Goal: Find specific page/section

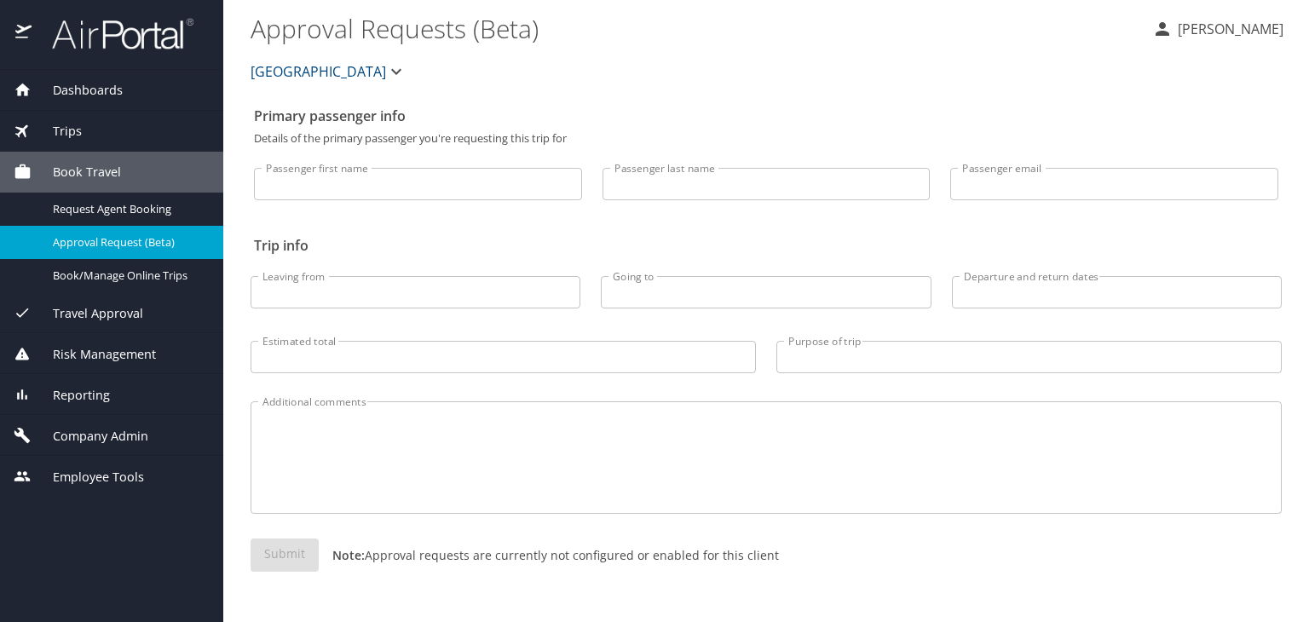
click at [84, 90] on span "Dashboards" at bounding box center [77, 90] width 91 height 19
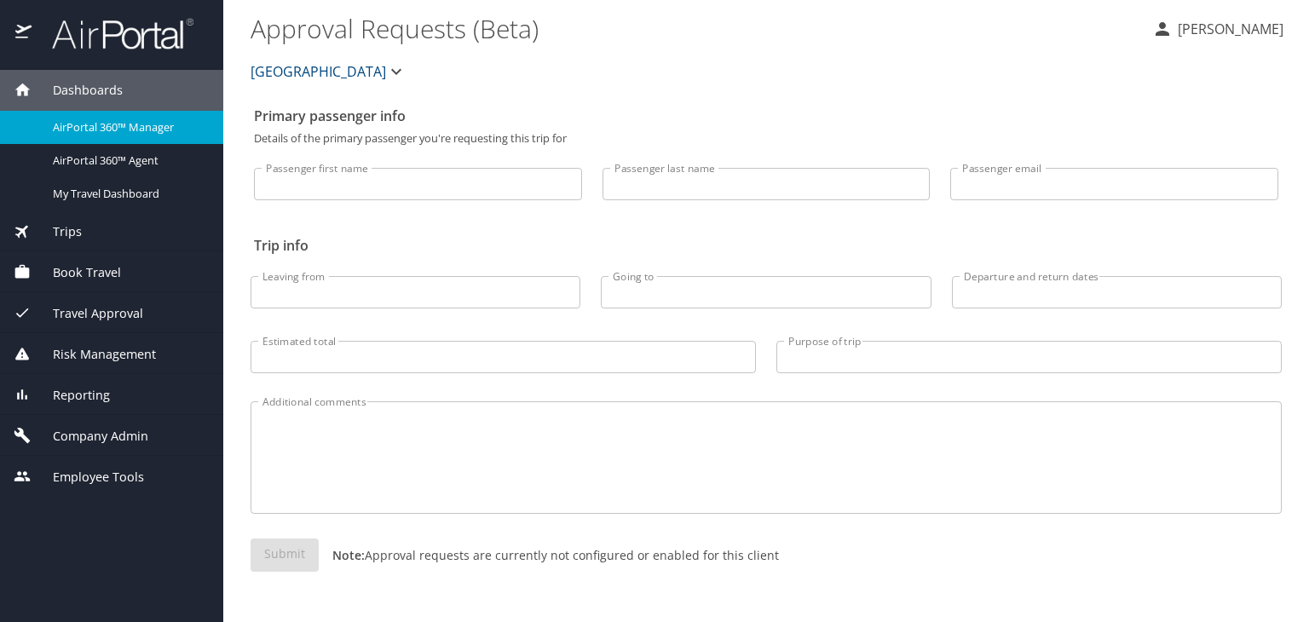
click at [84, 90] on span "Dashboards" at bounding box center [77, 90] width 91 height 19
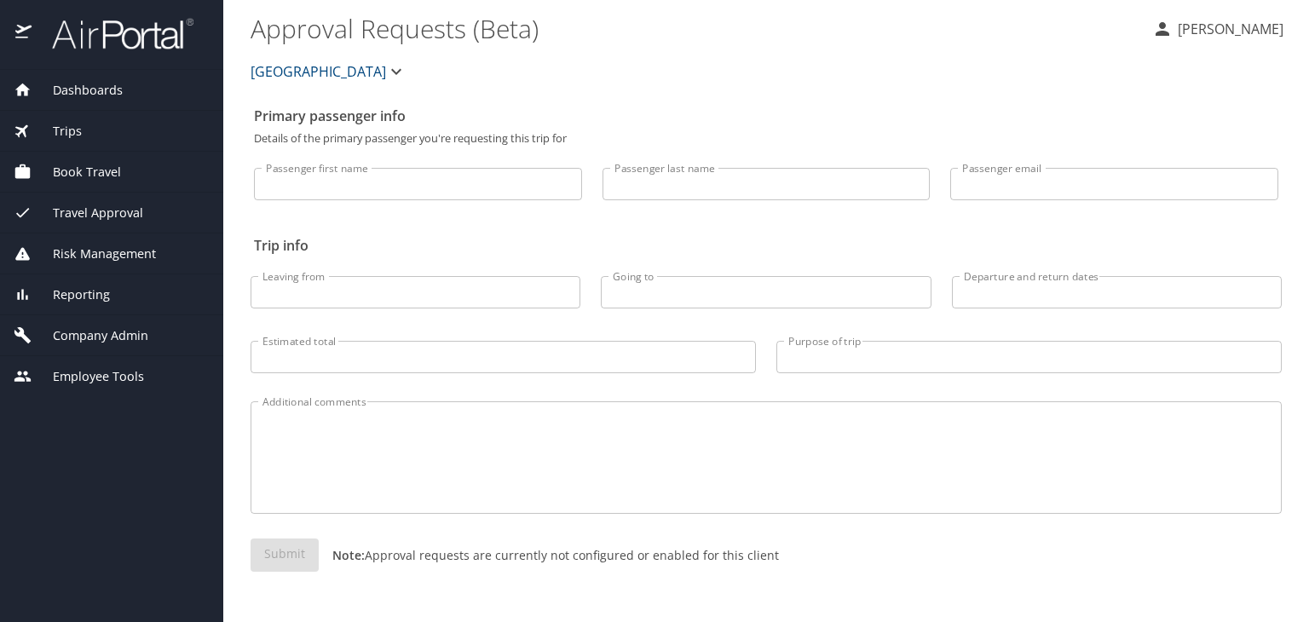
click at [88, 120] on div "Trips" at bounding box center [111, 131] width 223 height 41
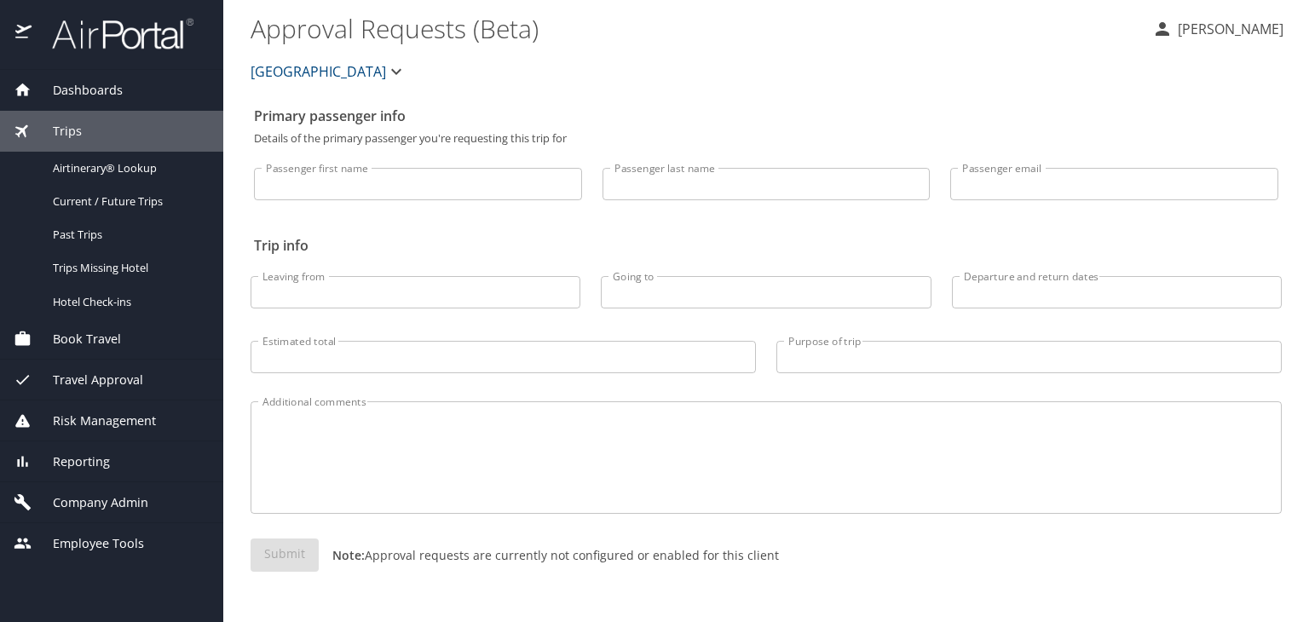
click at [88, 120] on div "Trips" at bounding box center [111, 131] width 223 height 41
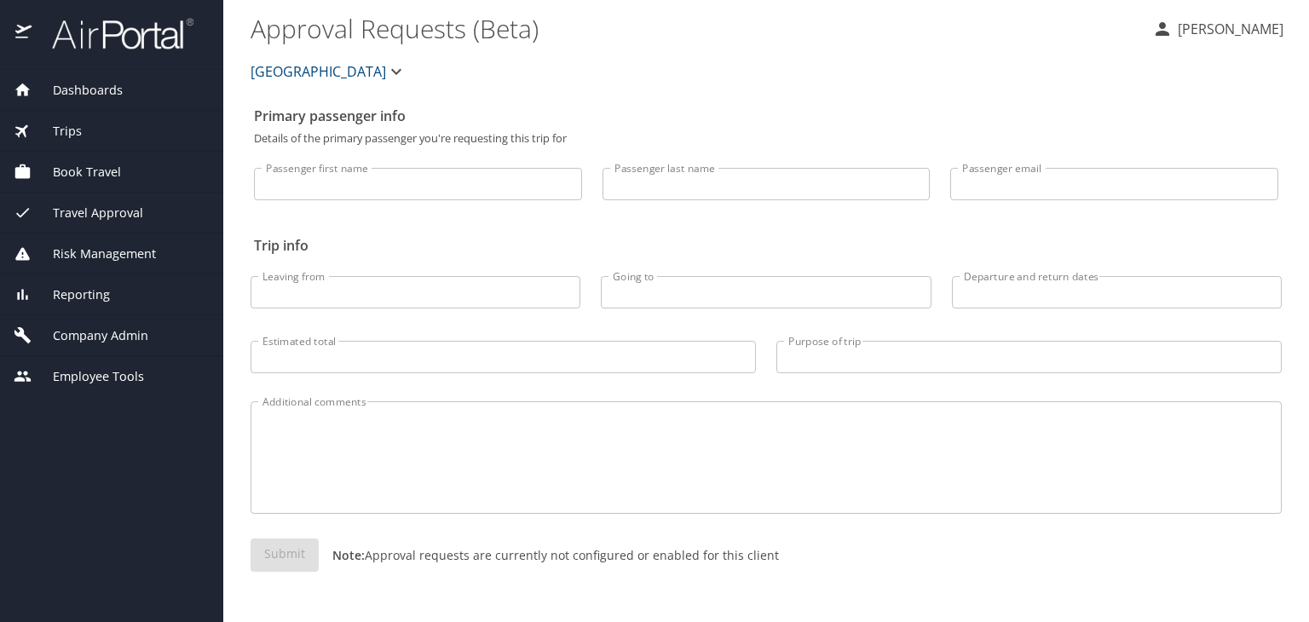
click at [106, 345] on div "Company Admin" at bounding box center [111, 335] width 223 height 41
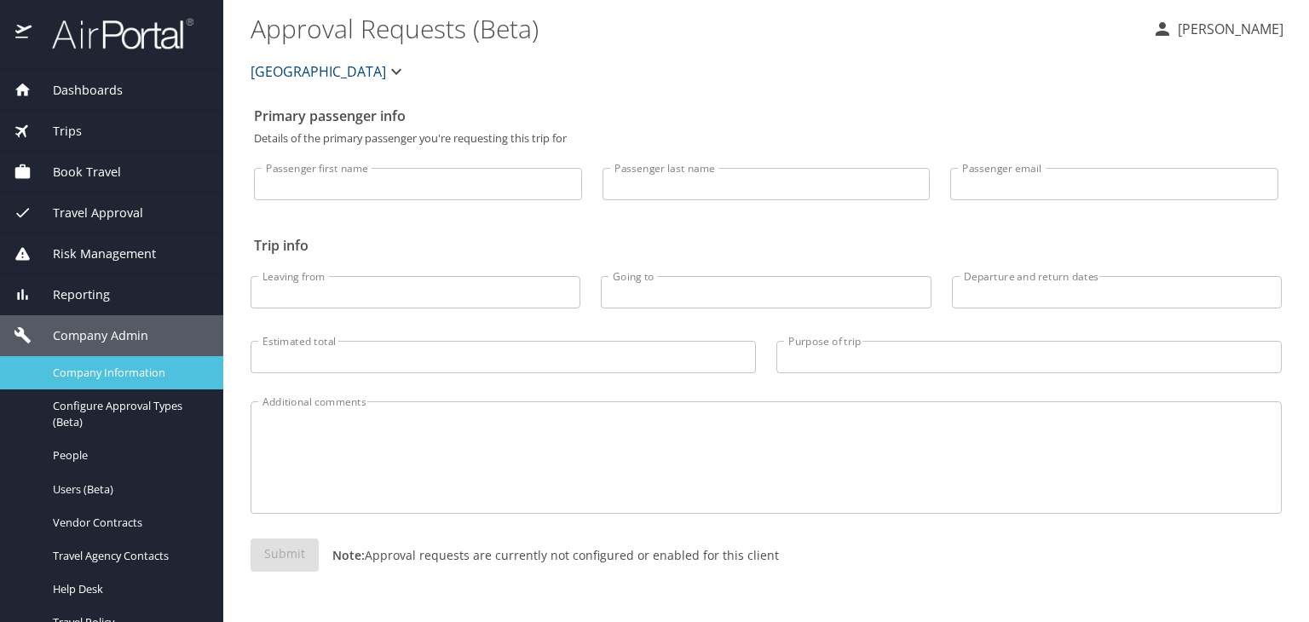
click at [104, 369] on span "Company Information" at bounding box center [128, 373] width 150 height 16
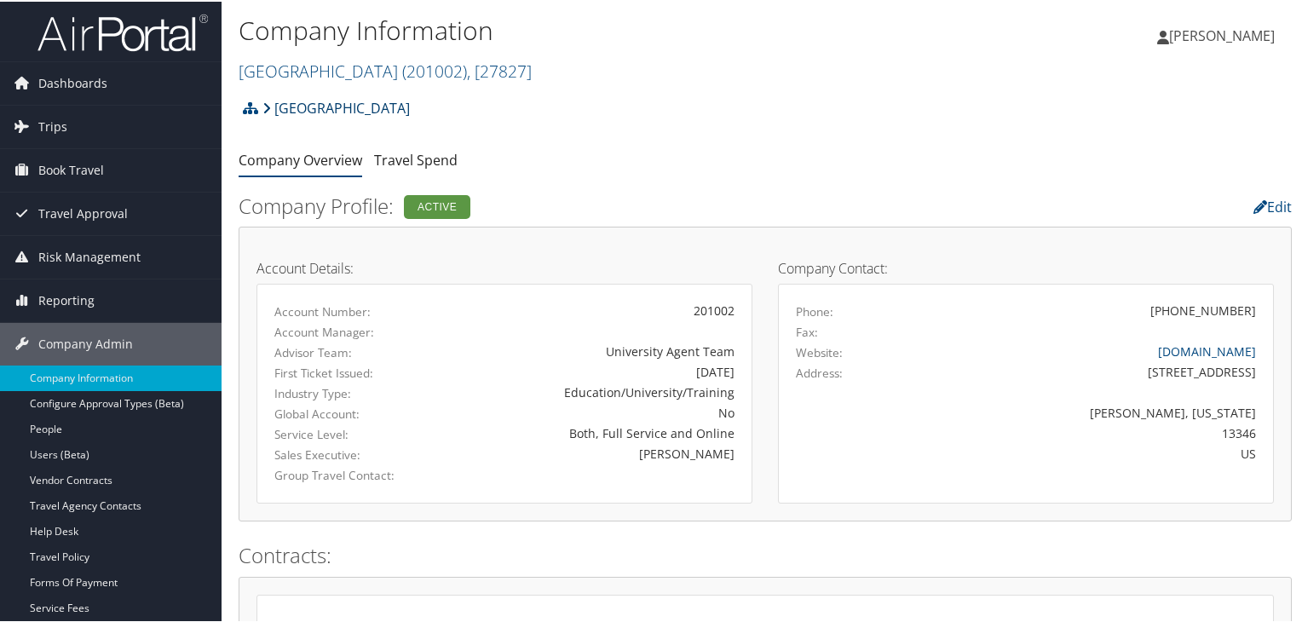
click at [346, 107] on link "[GEOGRAPHIC_DATA]" at bounding box center [336, 107] width 147 height 34
click at [402, 76] on span "( 201002 )" at bounding box center [434, 69] width 65 height 23
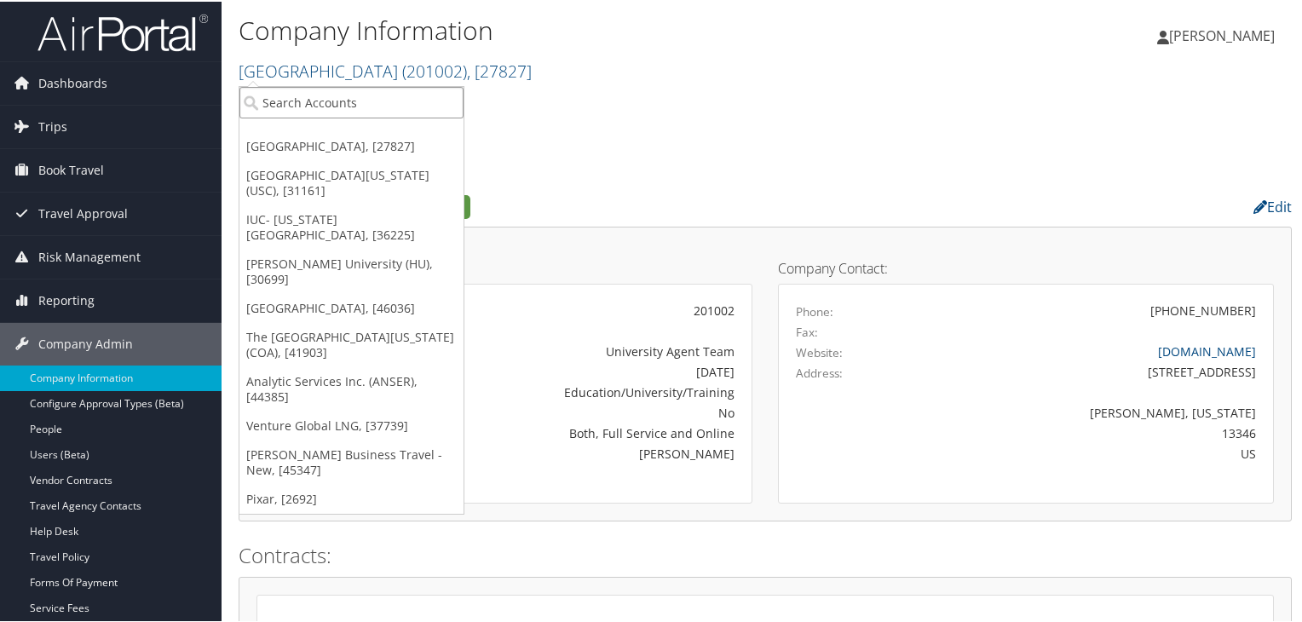
click at [331, 101] on input "search" at bounding box center [352, 101] width 224 height 32
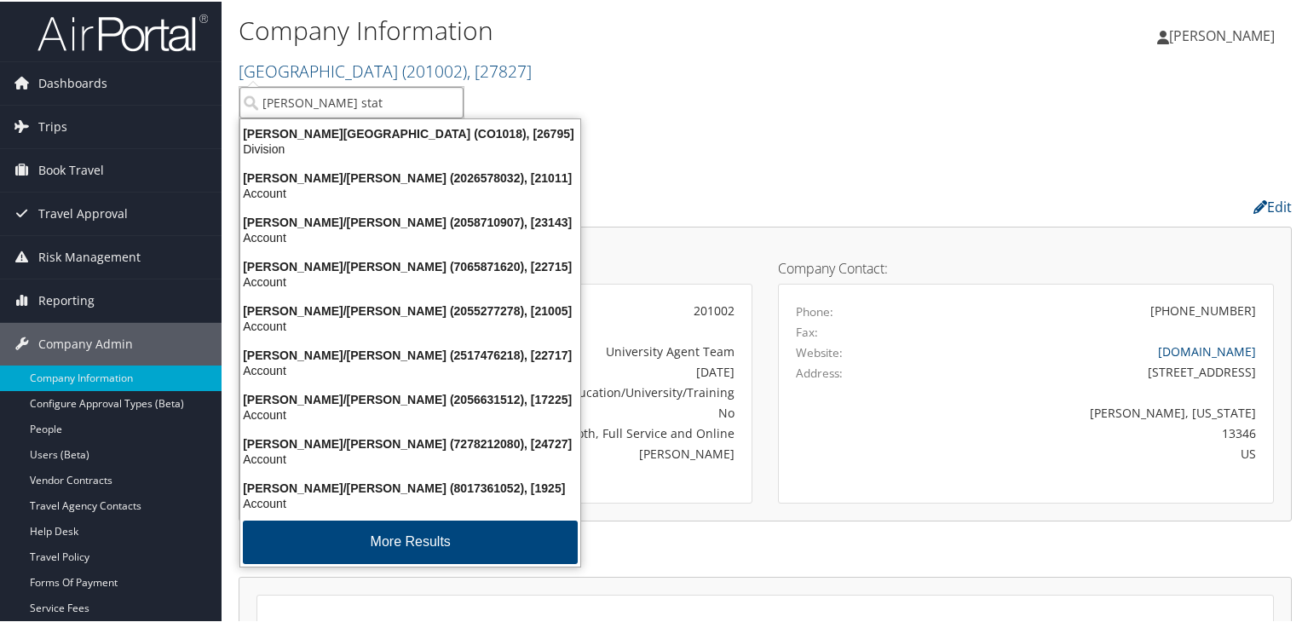
type input "adams state"
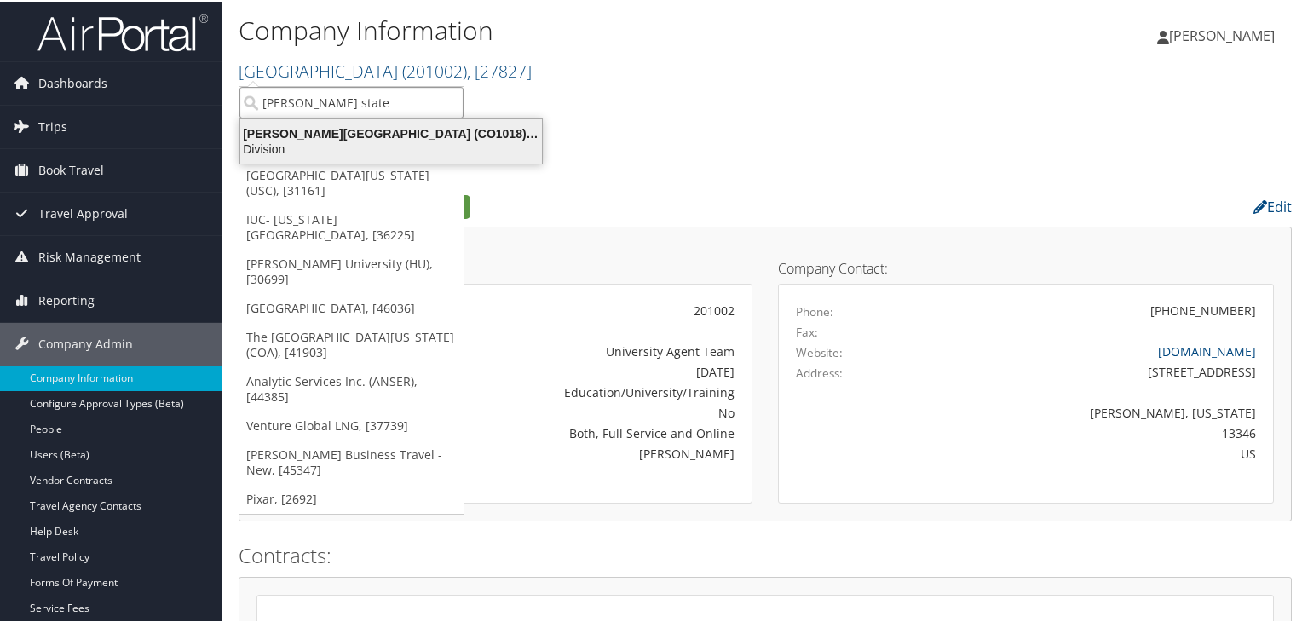
click at [325, 137] on div "Adams State University (CO1018), [26795]" at bounding box center [391, 131] width 322 height 15
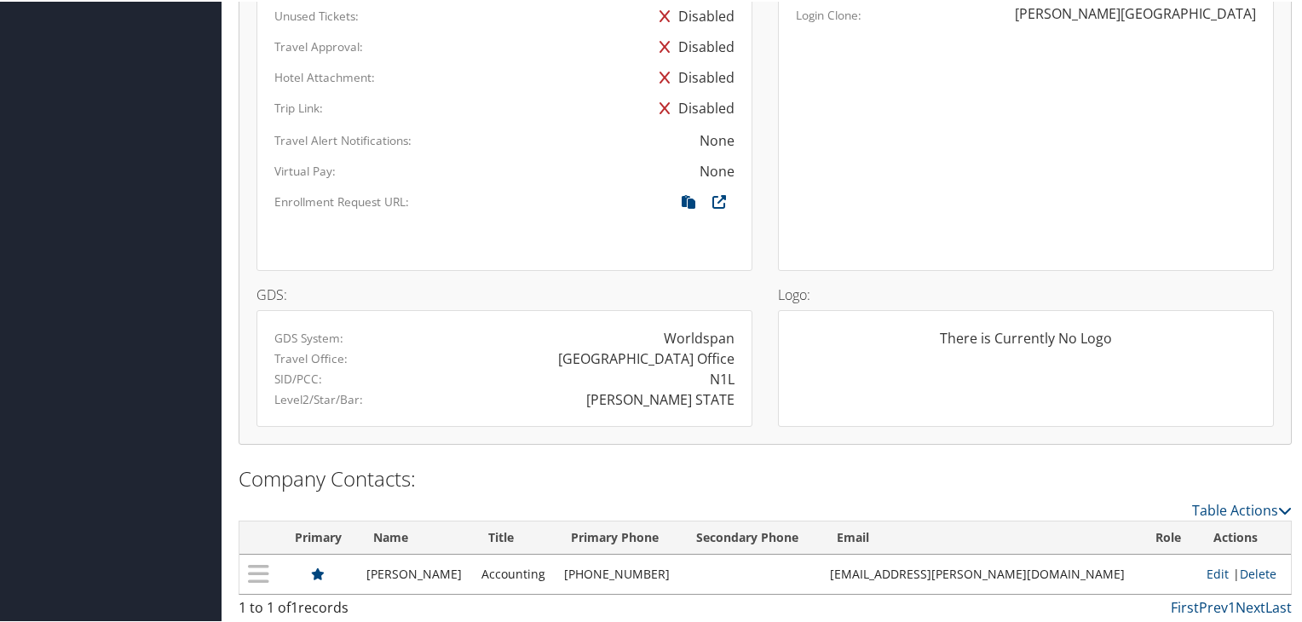
scroll to position [998, 0]
drag, startPoint x: 644, startPoint y: 390, endPoint x: 731, endPoint y: 394, distance: 87.0
click at [731, 394] on div "[PERSON_NAME] STATE" at bounding box center [660, 397] width 148 height 20
copy div "[PERSON_NAME] STATE"
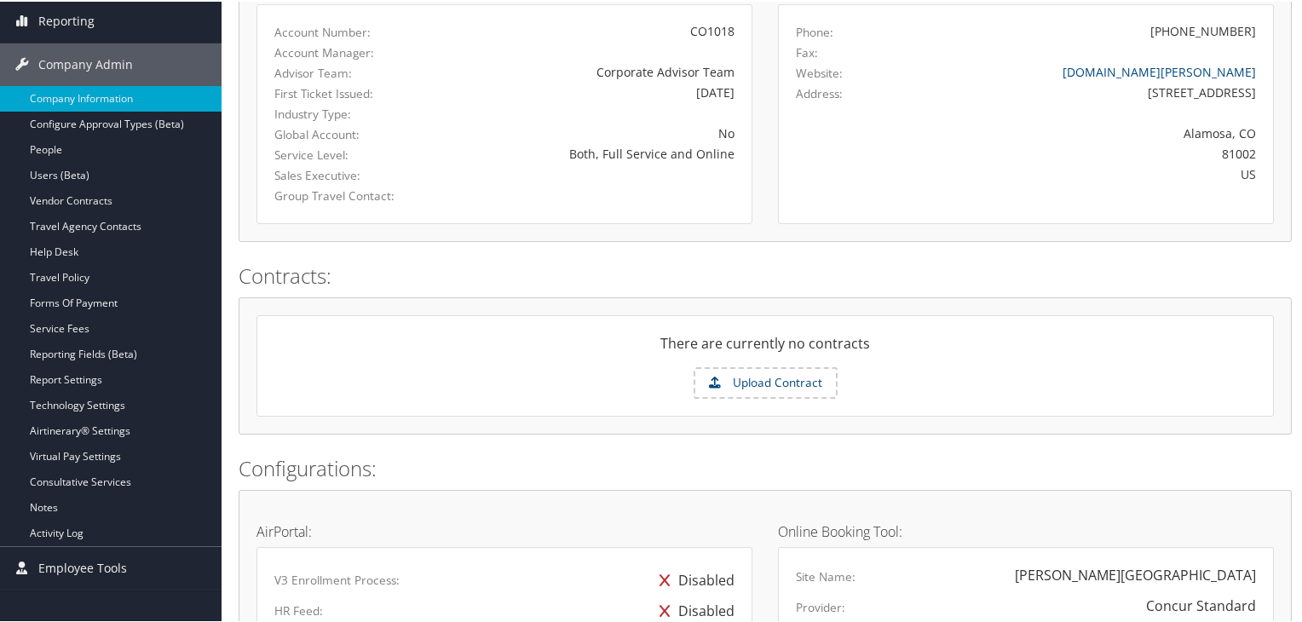
scroll to position [0, 0]
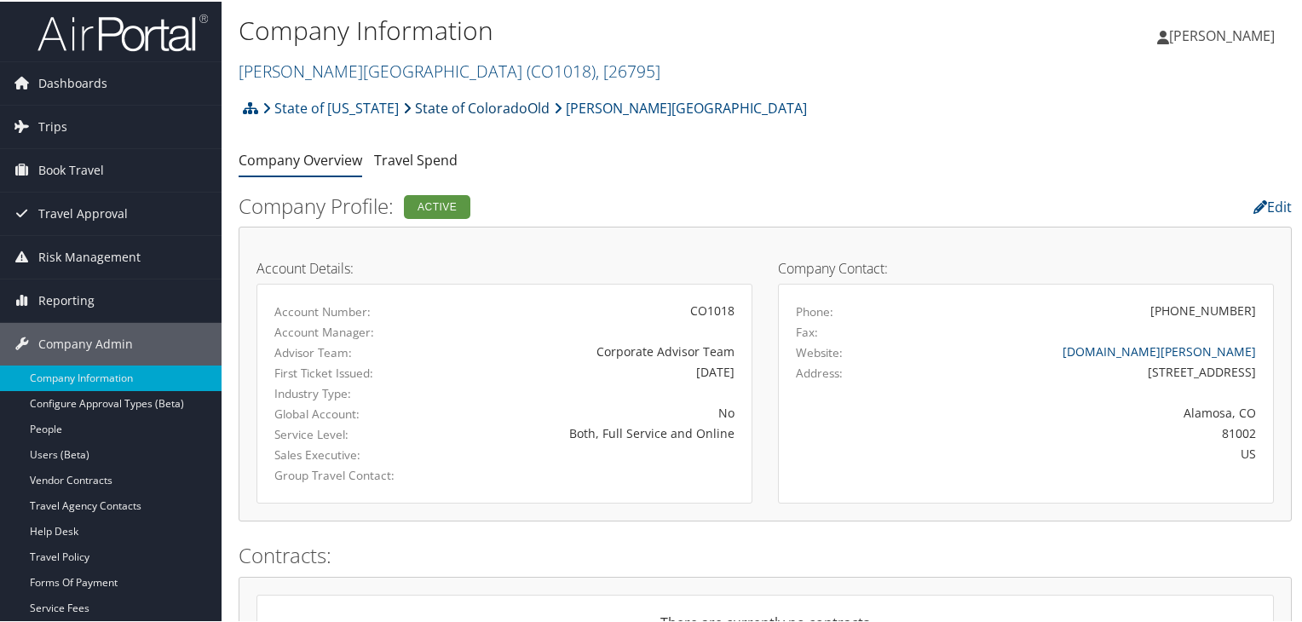
click at [475, 109] on link "State of ColoradoOld" at bounding box center [476, 107] width 147 height 34
